Goal: Browse casually: Explore the website without a specific task or goal

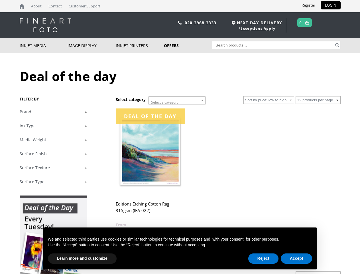
click at [177, 100] on span "Select a category" at bounding box center [164, 102] width 27 height 5
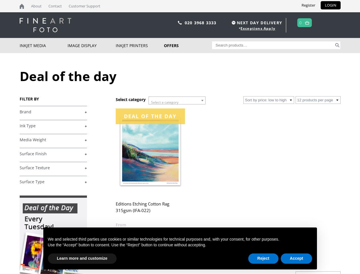
click at [351, 213] on body "NEXT DAY DELIVERY * Exceptions Apply About Contact Customer Support Register LO…" at bounding box center [180, 137] width 360 height 274
